Goal: Book appointment/travel/reservation

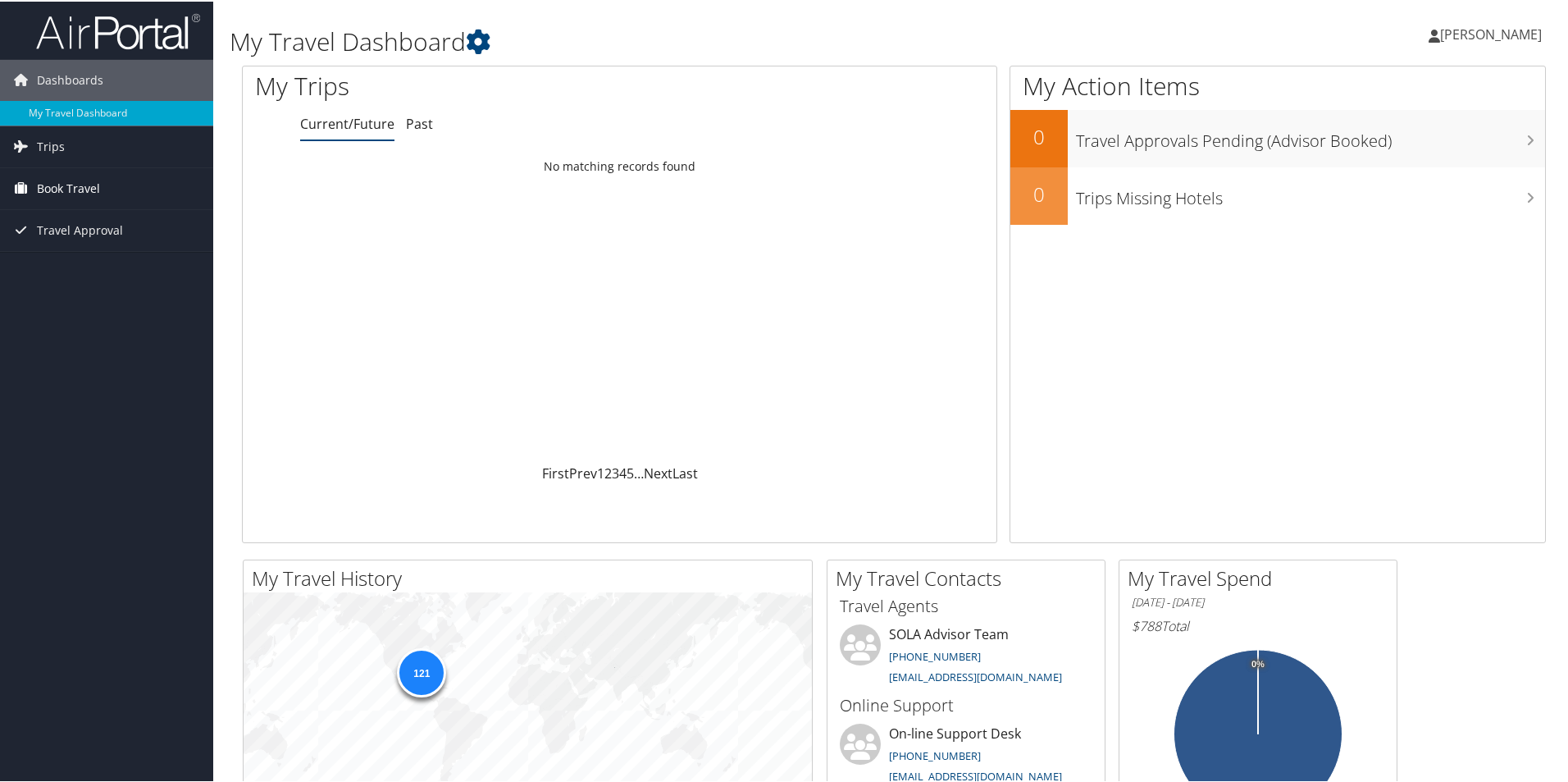
click at [82, 185] on span "Book Travel" at bounding box center [68, 187] width 63 height 41
click at [96, 241] on link "Book/Manage Online Trips" at bounding box center [106, 245] width 213 height 25
